Goal: Find specific page/section: Find specific page/section

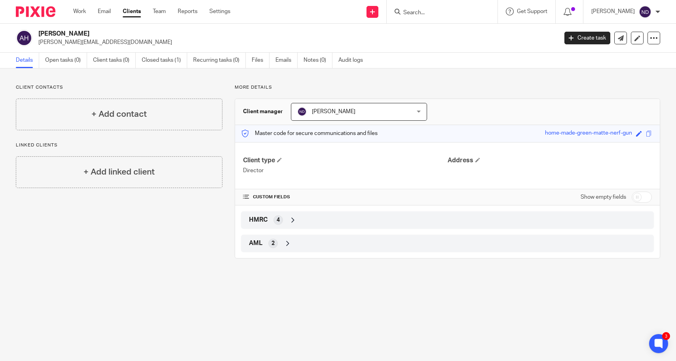
click at [423, 8] on form at bounding box center [445, 12] width 84 height 10
click at [424, 11] on input "Search" at bounding box center [438, 13] width 71 height 7
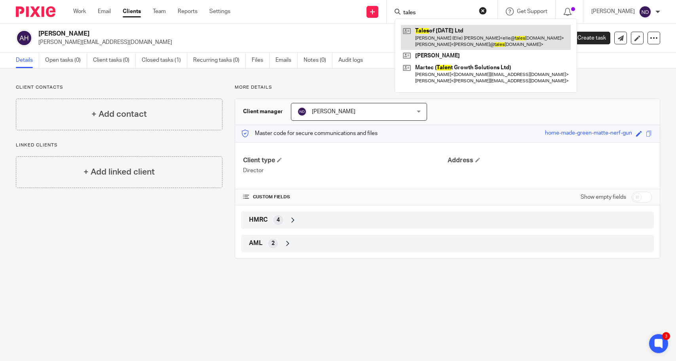
type input "tales"
click at [437, 31] on link at bounding box center [486, 37] width 170 height 25
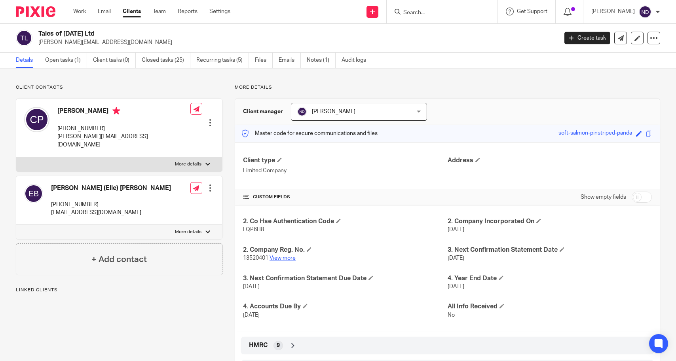
click at [283, 258] on link "View more" at bounding box center [283, 258] width 26 height 6
click at [283, 259] on link "View more" at bounding box center [283, 258] width 26 height 6
